Goal: Navigation & Orientation: Understand site structure

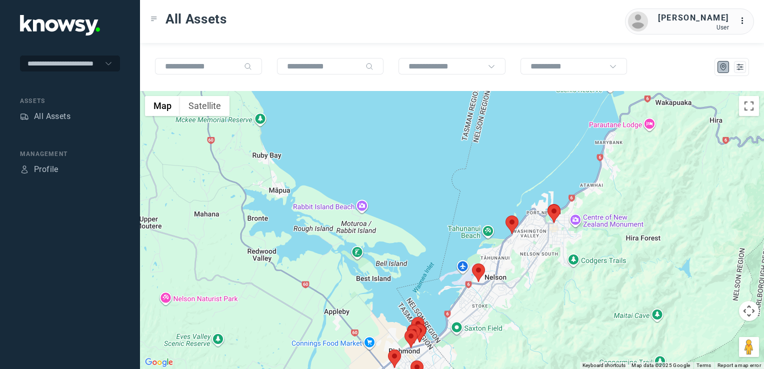
click at [516, 221] on img at bounding box center [511, 224] width 13 height 18
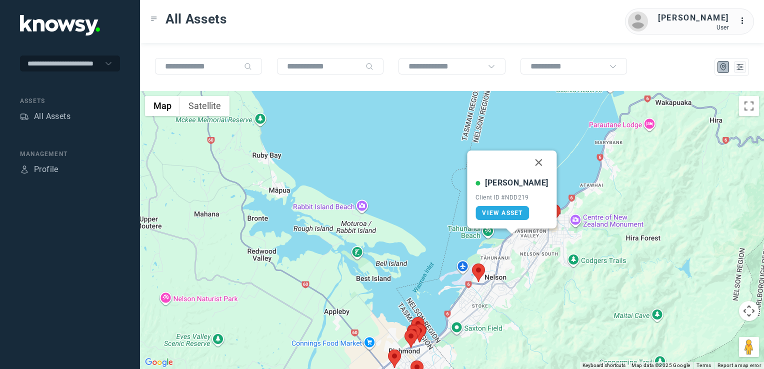
click at [529, 155] on button "Close" at bounding box center [539, 162] width 24 height 24
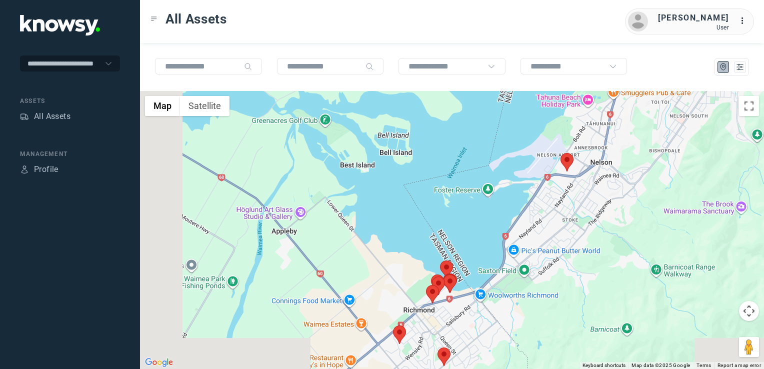
drag, startPoint x: 561, startPoint y: 295, endPoint x: 695, endPoint y: 181, distance: 175.8
click at [695, 181] on div at bounding box center [452, 230] width 624 height 278
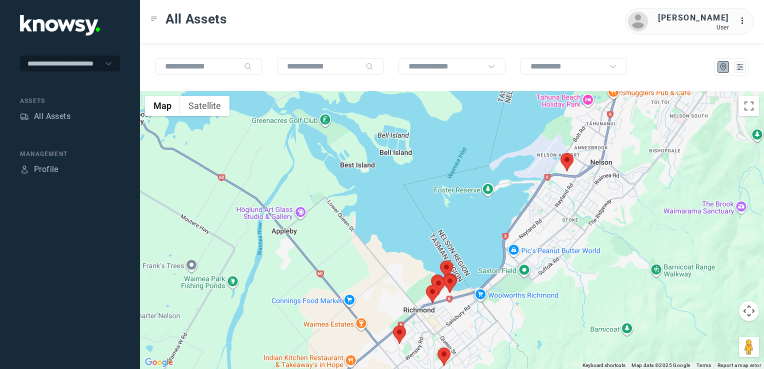
drag, startPoint x: 509, startPoint y: 302, endPoint x: 530, endPoint y: 266, distance: 41.9
click at [529, 267] on div at bounding box center [452, 230] width 624 height 278
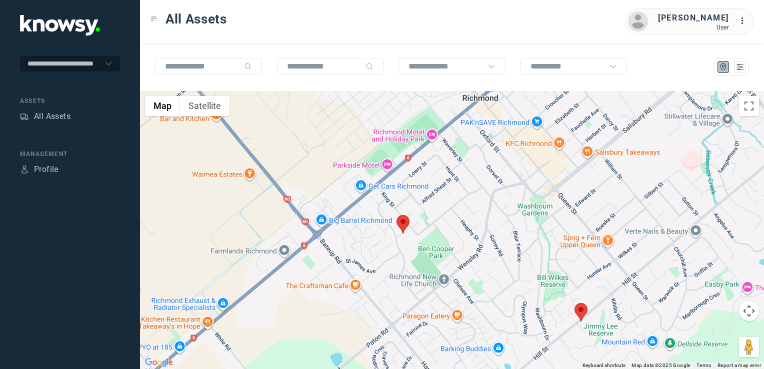
click at [402, 220] on img at bounding box center [402, 224] width 13 height 18
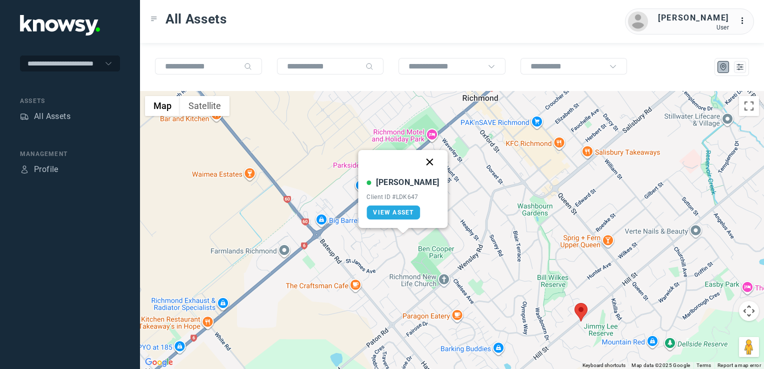
click at [418, 162] on button "Close" at bounding box center [430, 162] width 24 height 24
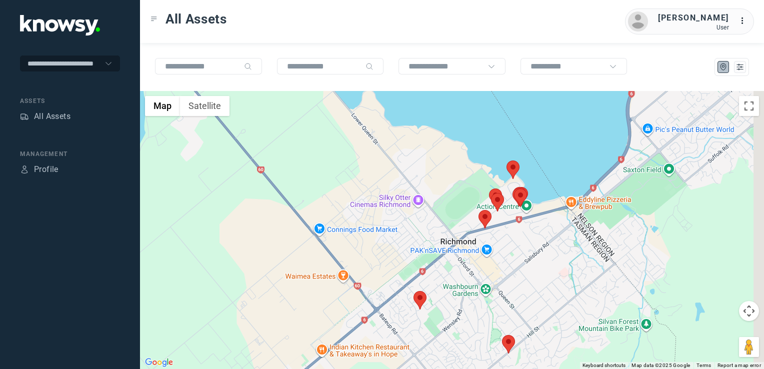
drag, startPoint x: 523, startPoint y: 219, endPoint x: 493, endPoint y: 252, distance: 44.6
click at [493, 252] on div at bounding box center [452, 230] width 624 height 278
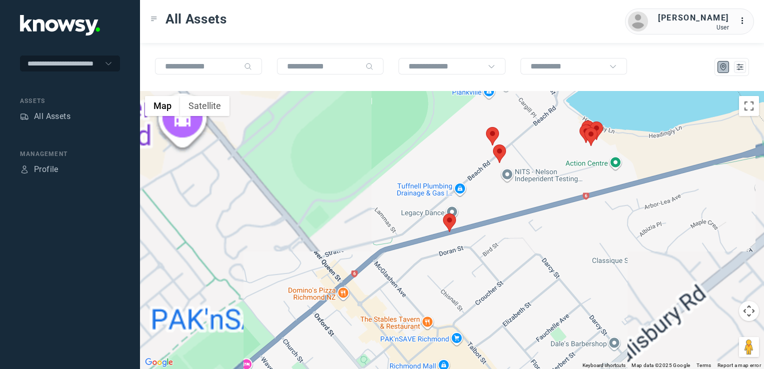
click at [455, 221] on img at bounding box center [449, 222] width 13 height 18
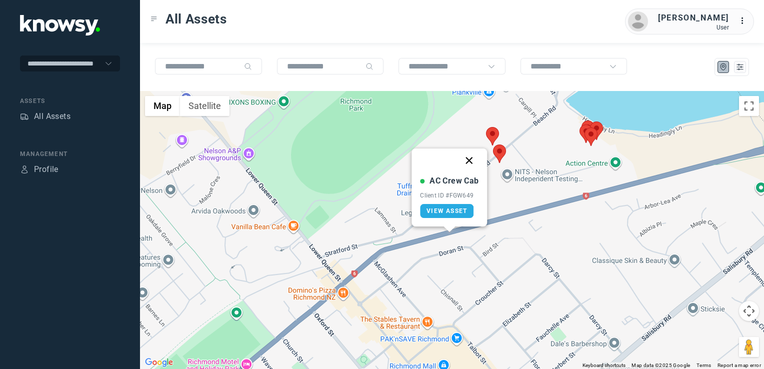
click at [470, 159] on button "Close" at bounding box center [469, 160] width 24 height 24
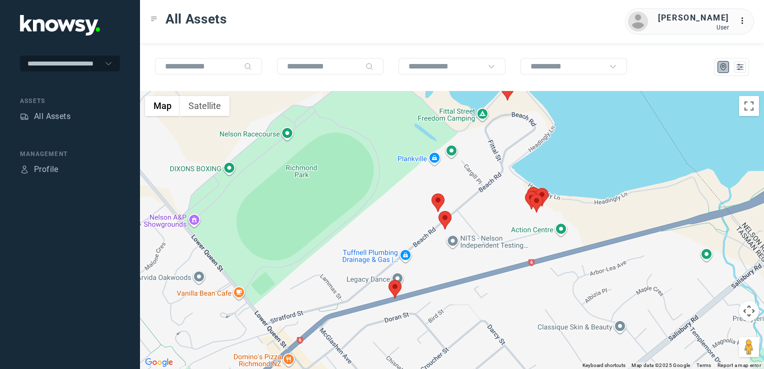
drag, startPoint x: 519, startPoint y: 185, endPoint x: 460, endPoint y: 263, distance: 98.1
click at [452, 273] on div at bounding box center [452, 230] width 624 height 278
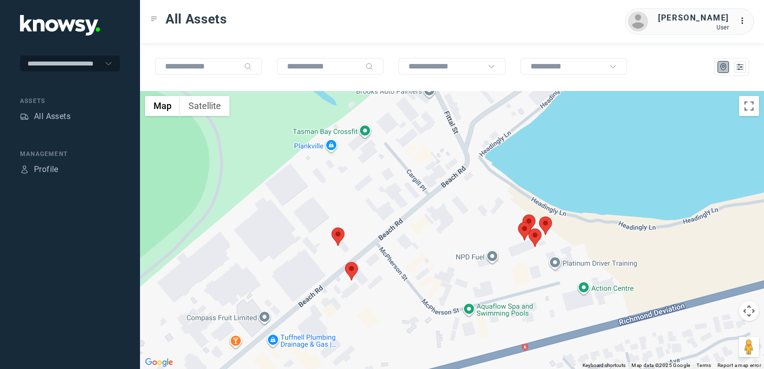
click at [339, 237] on img at bounding box center [337, 236] width 13 height 18
click at [360, 178] on button "Close" at bounding box center [357, 174] width 24 height 24
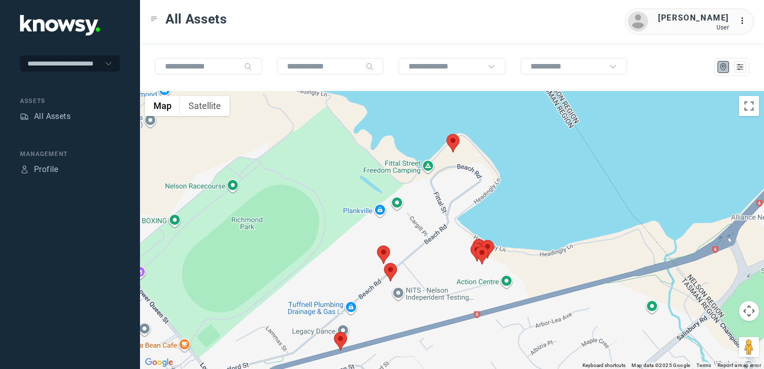
drag, startPoint x: 437, startPoint y: 218, endPoint x: 430, endPoint y: 274, distance: 56.5
click at [430, 274] on div "To navigate, press the arrow keys." at bounding box center [452, 230] width 624 height 278
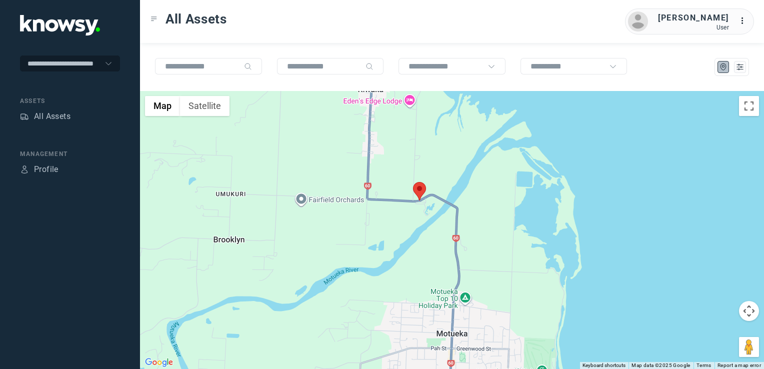
click at [418, 190] on img at bounding box center [419, 191] width 13 height 18
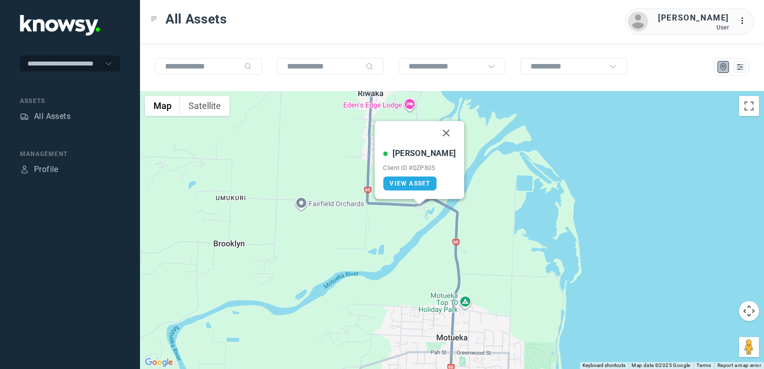
drag, startPoint x: 437, startPoint y: 133, endPoint x: 428, endPoint y: 163, distance: 31.9
click at [437, 133] on button "Close" at bounding box center [446, 133] width 24 height 24
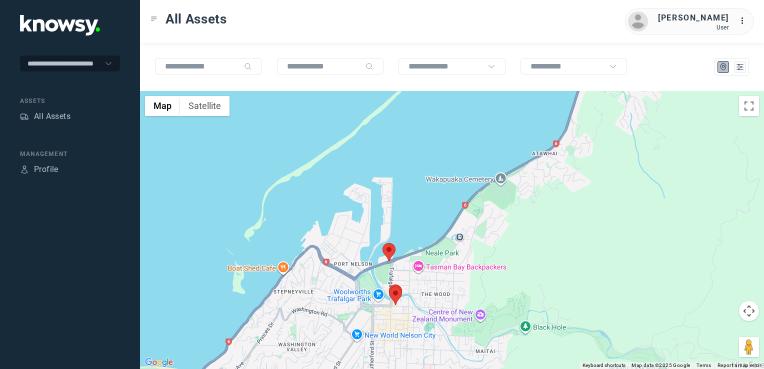
drag, startPoint x: 401, startPoint y: 275, endPoint x: 411, endPoint y: 255, distance: 22.6
click at [406, 259] on div "To navigate, press the arrow keys." at bounding box center [452, 230] width 624 height 278
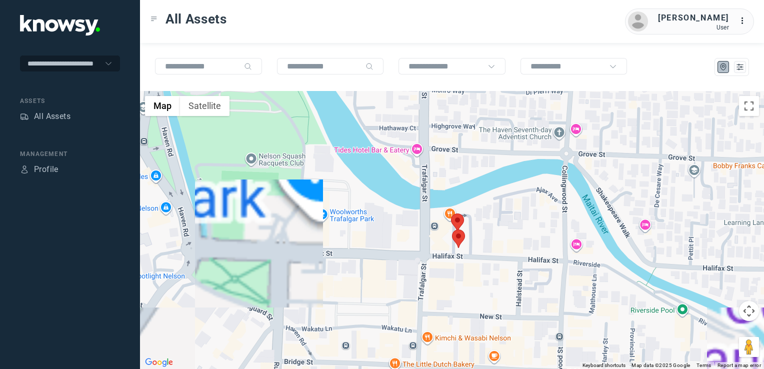
click at [498, 216] on div at bounding box center [452, 230] width 624 height 278
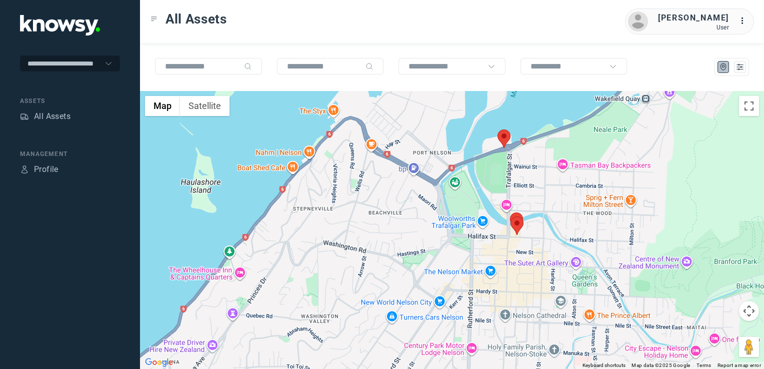
drag, startPoint x: 427, startPoint y: 271, endPoint x: 466, endPoint y: 193, distance: 87.0
click at [453, 224] on div at bounding box center [452, 230] width 624 height 278
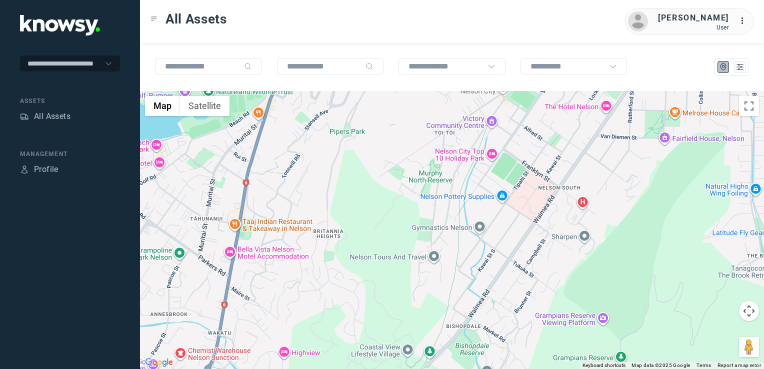
click at [432, 175] on div at bounding box center [452, 230] width 624 height 278
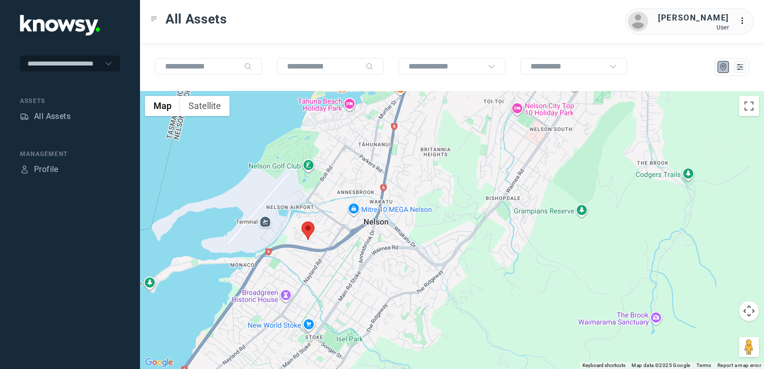
drag, startPoint x: 348, startPoint y: 239, endPoint x: 422, endPoint y: 218, distance: 76.8
click at [395, 225] on div at bounding box center [452, 230] width 624 height 278
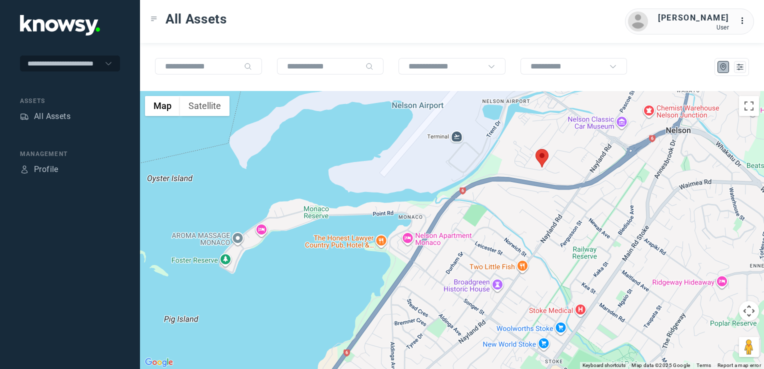
drag, startPoint x: 466, startPoint y: 233, endPoint x: 551, endPoint y: 147, distance: 121.2
click at [520, 163] on div at bounding box center [452, 230] width 624 height 278
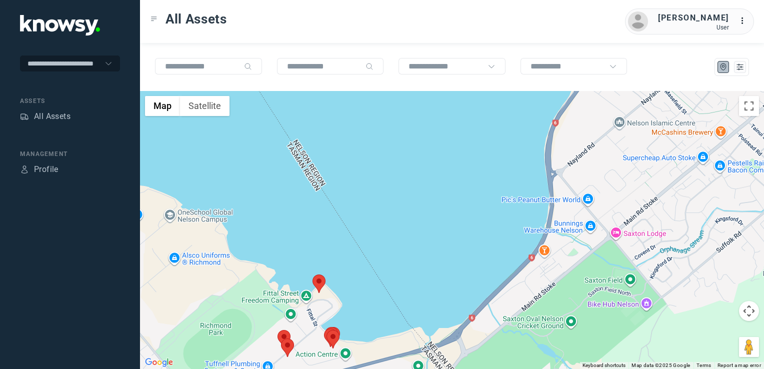
click at [595, 179] on div at bounding box center [452, 230] width 624 height 278
